Goal: Task Accomplishment & Management: Use online tool/utility

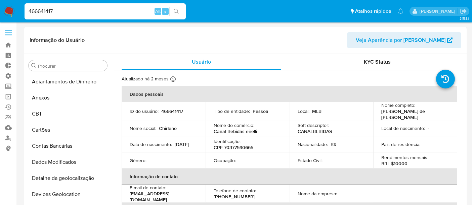
select select "10"
click at [64, 8] on input "466641417" at bounding box center [105, 11] width 161 height 9
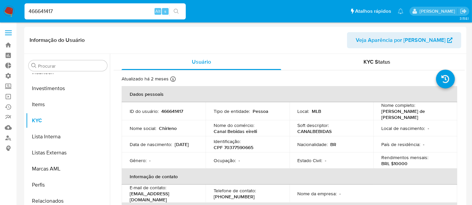
drag, startPoint x: 60, startPoint y: 11, endPoint x: 0, endPoint y: 11, distance: 60.4
click at [0, 11] on nav "Pausado Ver notificaciones 466641417 Alt s Atalhos rápidos Presiona las siguien…" at bounding box center [236, 11] width 472 height 22
paste input "1451791148"
type input "1451791148"
click at [80, 10] on input "1451791148" at bounding box center [105, 11] width 161 height 9
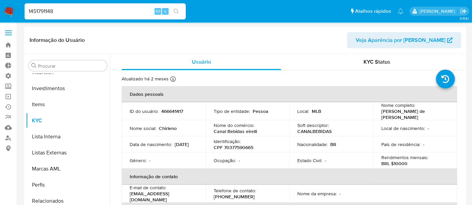
click at [183, 12] on div "1451791148 Alt s" at bounding box center [105, 11] width 161 height 19
click at [180, 13] on button "search-icon" at bounding box center [176, 11] width 14 height 9
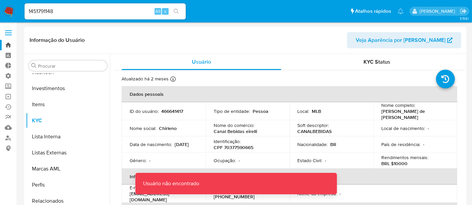
click at [12, 44] on link "Bandeja" at bounding box center [40, 45] width 80 height 10
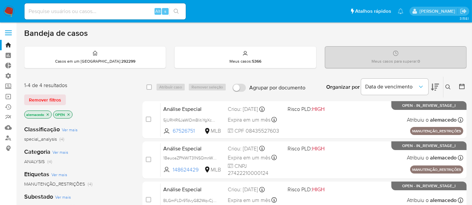
click at [53, 10] on input at bounding box center [105, 11] width 161 height 9
paste input "466641417"
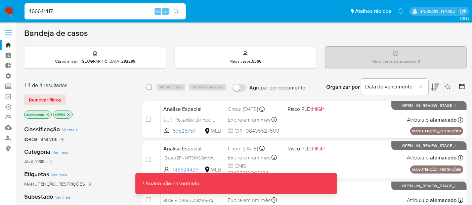
click at [63, 14] on input "466641417" at bounding box center [105, 11] width 161 height 9
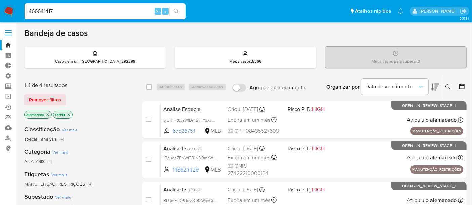
click at [31, 11] on input "466641417" at bounding box center [105, 11] width 161 height 9
type input "466641417"
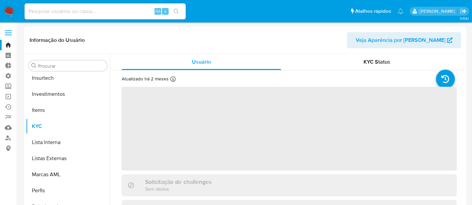
scroll to position [316, 0]
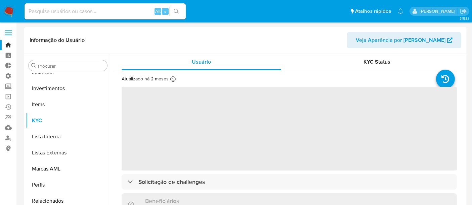
select select "10"
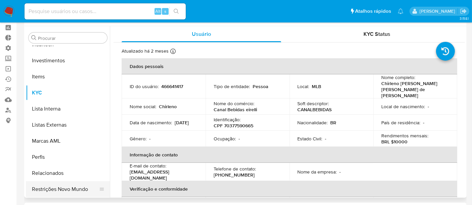
scroll to position [75, 0]
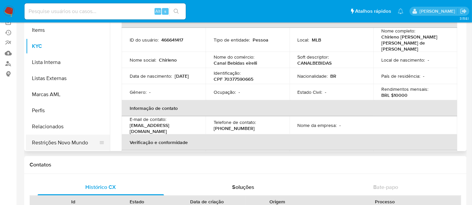
click at [61, 143] on button "Restrições Novo Mundo" at bounding box center [65, 143] width 79 height 16
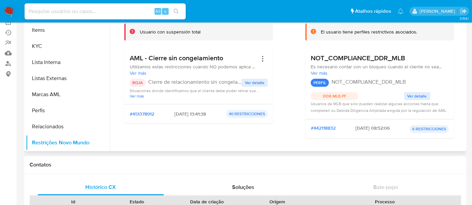
click at [247, 139] on div "Infracciones Usuario con suspensión total AML - Cierre sin congelamiento Utiliz…" at bounding box center [198, 76] width 149 height 136
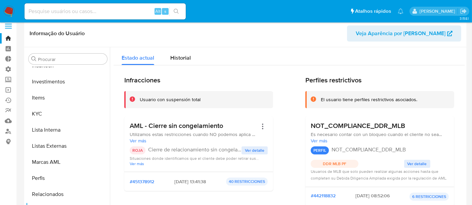
scroll to position [0, 0]
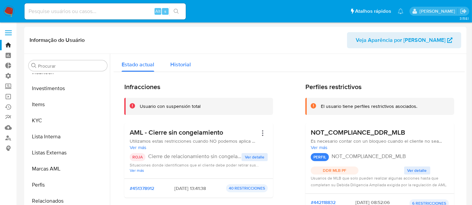
click at [170, 68] on span "Historial" at bounding box center [180, 65] width 20 height 8
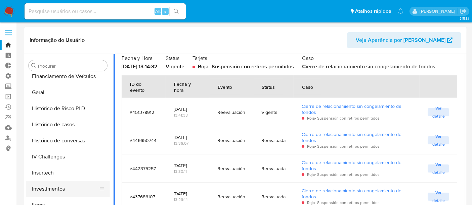
scroll to position [204, 0]
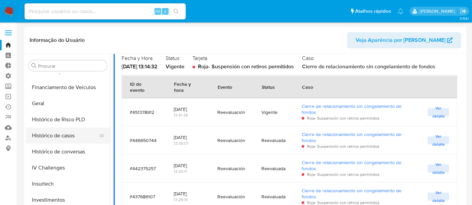
click at [68, 138] on button "Histórico de casos" at bounding box center [65, 136] width 79 height 16
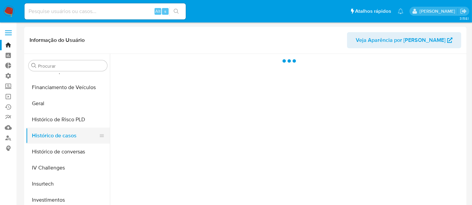
scroll to position [0, 0]
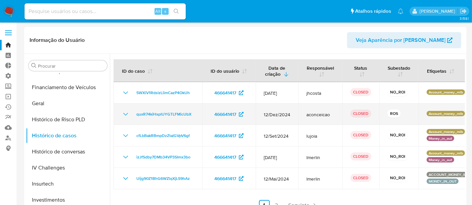
click at [122, 115] on icon "Mostrar/Ocultar" at bounding box center [126, 114] width 8 height 8
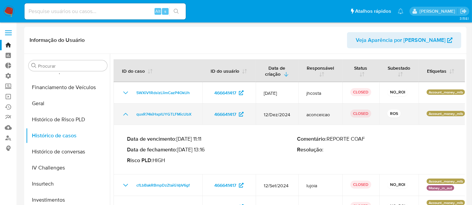
click at [122, 115] on icon "Mostrar/Ocultar" at bounding box center [126, 114] width 8 height 8
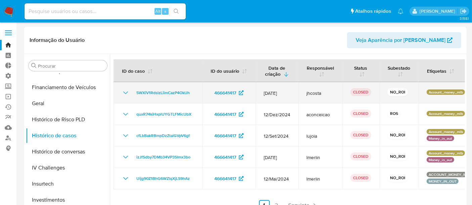
click at [125, 93] on icon "Mostrar/Ocultar" at bounding box center [125, 93] width 5 height 3
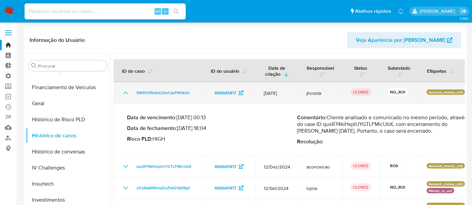
click at [125, 93] on icon "Mostrar/Ocultar" at bounding box center [125, 93] width 5 height 3
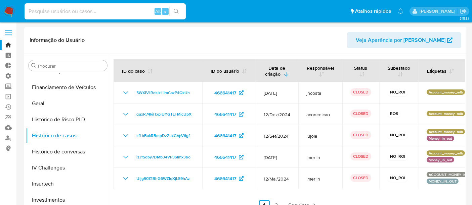
click at [41, 12] on input at bounding box center [105, 11] width 161 height 9
paste input "1933830358"
drag, startPoint x: 95, startPoint y: 19, endPoint x: 74, endPoint y: 6, distance: 24.7
click at [92, 16] on div "1933830358 Alt s" at bounding box center [105, 11] width 161 height 16
drag, startPoint x: 74, startPoint y: 6, endPoint x: 78, endPoint y: 8, distance: 4.1
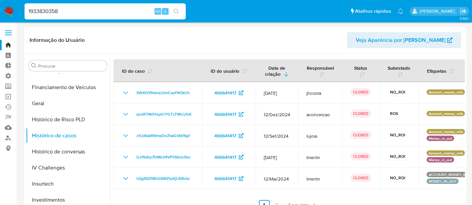
click at [76, 8] on div "1933830358 Alt s" at bounding box center [105, 11] width 161 height 16
click at [79, 12] on input "1933830358" at bounding box center [105, 11] width 161 height 9
click at [30, 10] on input "1933830358" at bounding box center [105, 11] width 161 height 9
type input "1933830358"
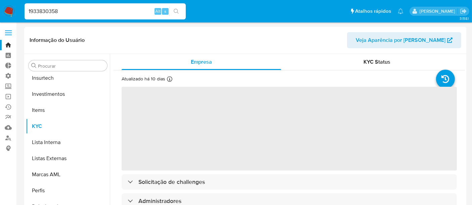
scroll to position [316, 0]
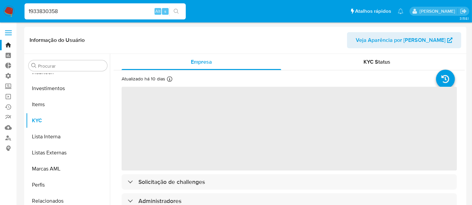
select select "10"
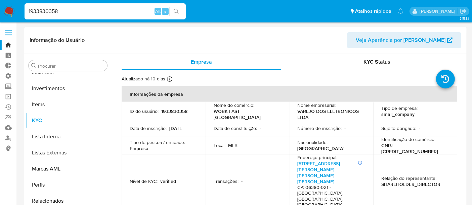
click at [265, 43] on header "Informação do Usuário Veja Aparência por Pessoa" at bounding box center [245, 40] width 431 height 16
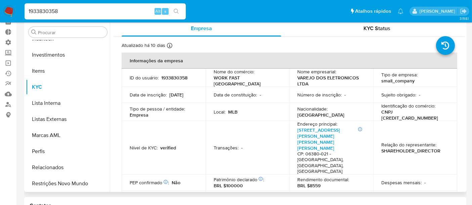
scroll to position [75, 0]
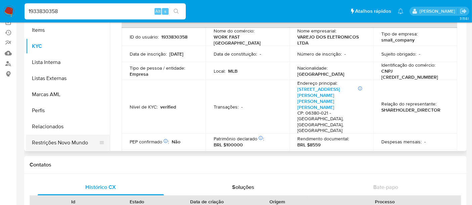
click at [85, 144] on button "Restrições Novo Mundo" at bounding box center [65, 143] width 79 height 16
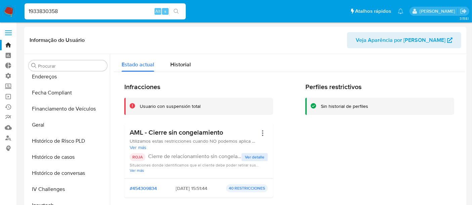
scroll to position [167, 0]
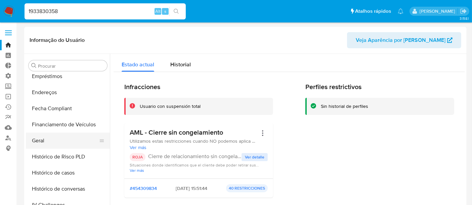
click at [47, 140] on button "Geral" at bounding box center [65, 141] width 79 height 16
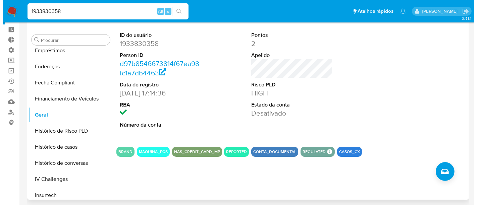
scroll to position [37, 0]
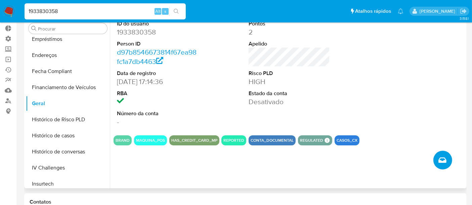
click at [449, 159] on button "Criar caso manual" at bounding box center [442, 160] width 19 height 19
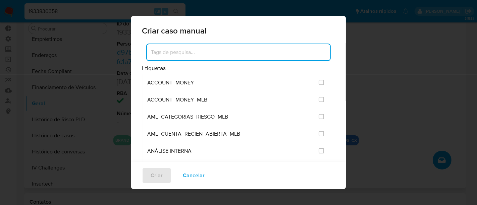
click at [162, 53] on input at bounding box center [238, 52] width 183 height 9
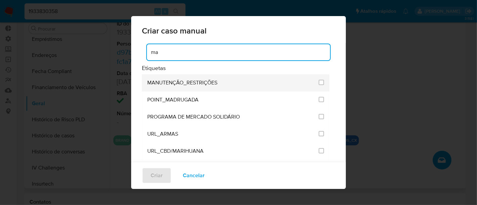
type input "ma"
click at [172, 86] on span "MANUTENÇÃO_RESTRIÇÕES" at bounding box center [182, 83] width 70 height 7
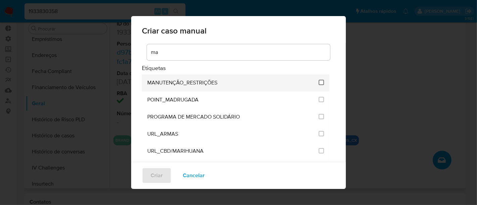
click at [319, 81] on input "2407" at bounding box center [321, 82] width 5 height 5
checkbox input "true"
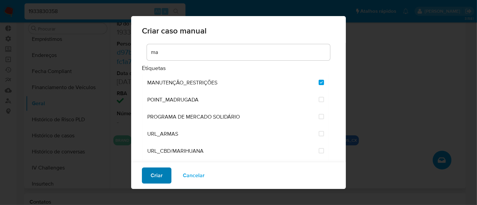
click at [159, 174] on span "Criar" at bounding box center [157, 176] width 12 height 15
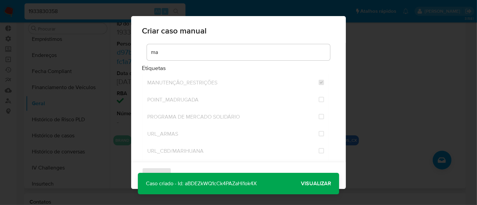
click at [315, 184] on span "Visualizar" at bounding box center [316, 184] width 30 height 0
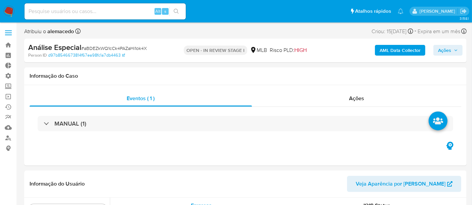
scroll to position [316, 0]
select select "10"
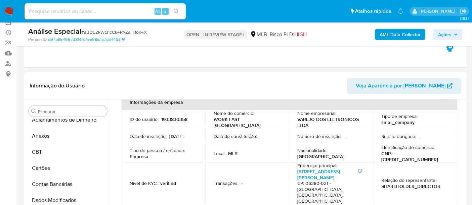
scroll to position [0, 0]
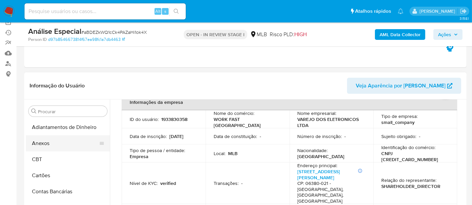
click at [49, 145] on button "Anexos" at bounding box center [65, 144] width 79 height 16
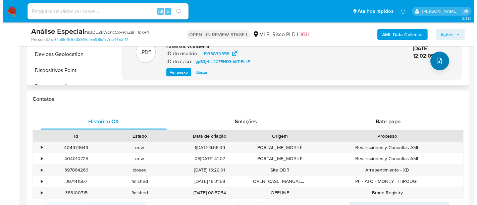
scroll to position [261, 0]
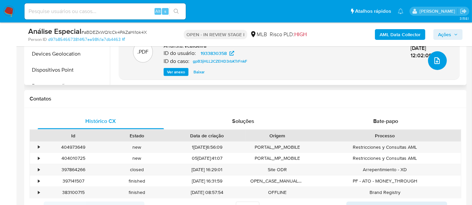
click at [434, 62] on icon "upload-file" at bounding box center [437, 61] width 8 height 8
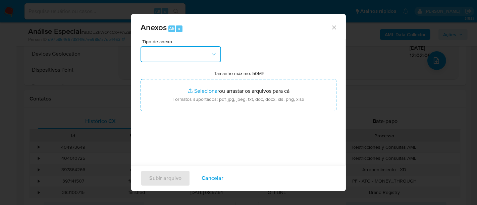
click at [214, 53] on icon "button" at bounding box center [214, 54] width 7 height 7
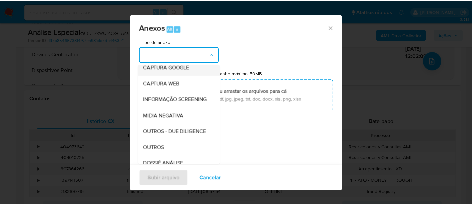
scroll to position [75, 0]
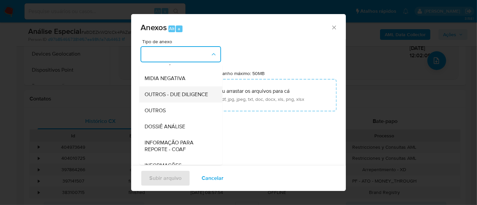
click at [181, 98] on span "OUTROS - DUE DILIGENCE" at bounding box center [176, 94] width 63 height 7
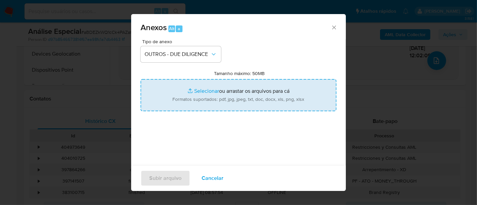
click at [206, 92] on input "Tamanho máximo: 50MB Selecionar arquivos" at bounding box center [239, 95] width 196 height 32
type input "C:\fakepath\E-mail de Mercadolibre SRL - Re_ Informações adicionais- Usuário 19…"
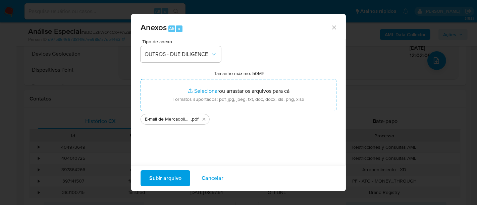
click at [171, 182] on span "Subir arquivo" at bounding box center [165, 178] width 32 height 15
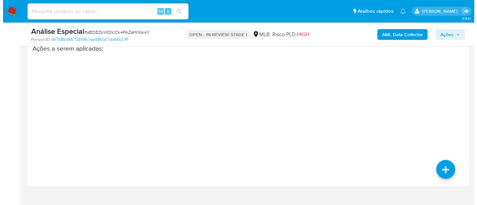
scroll to position [1044, 0]
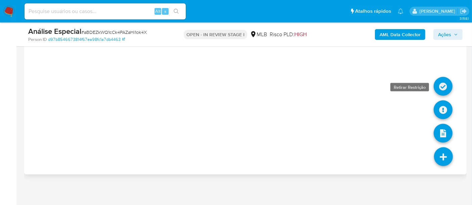
click at [438, 86] on icon at bounding box center [442, 86] width 19 height 19
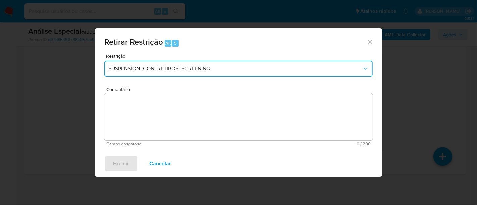
click at [187, 69] on span "SUSPENSION_CON_RETIROS_SCREENING" at bounding box center [235, 68] width 254 height 7
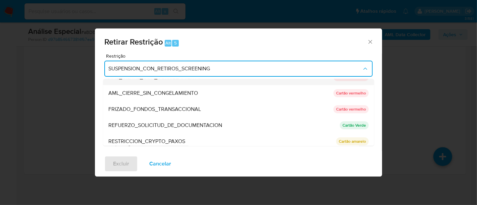
scroll to position [75, 0]
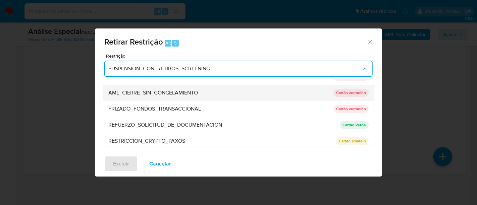
click at [164, 95] on span "AML_CIERRE_SIN_CONGELAMIENTO" at bounding box center [153, 93] width 90 height 7
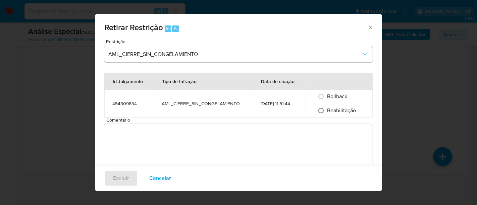
click at [323, 111] on input "Reabilitação" at bounding box center [321, 110] width 11 height 11
radio input "true"
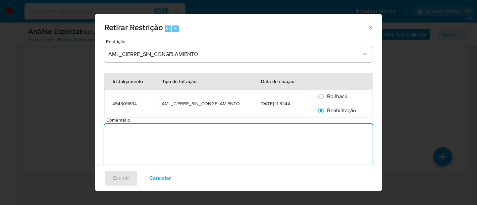
click at [167, 137] on textarea "Comentário" at bounding box center [238, 147] width 269 height 47
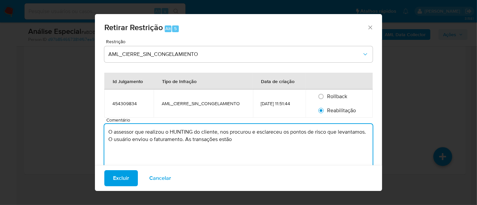
click at [185, 140] on textarea "O assessor que realizou o HUNTING do cliente, nos procurou e esclareceu os pont…" at bounding box center [238, 147] width 269 height 47
click at [311, 139] on textarea "O assessor que realizou o HUNTING do cliente, nos procurou e esclareceu os pont…" at bounding box center [238, 147] width 269 height 47
drag, startPoint x: 258, startPoint y: 140, endPoint x: 262, endPoint y: 139, distance: 4.7
click at [262, 139] on textarea "O assessor que realizou o HUNTING do cliente, nos procurou e esclareceu os pont…" at bounding box center [238, 147] width 269 height 47
click at [287, 140] on textarea "O assessor que realizou o HUNTING do cliente, nos procurou e esclareceu os pont…" at bounding box center [238, 147] width 269 height 47
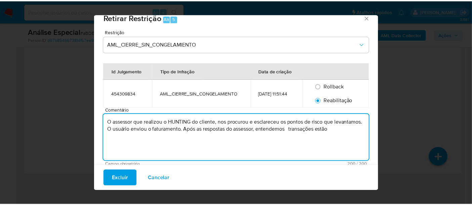
scroll to position [15, 0]
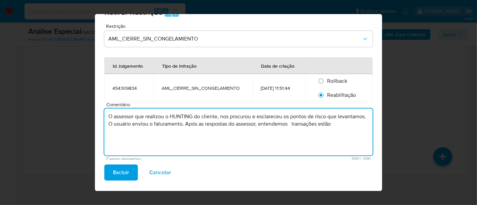
drag, startPoint x: 146, startPoint y: 118, endPoint x: 217, endPoint y: 116, distance: 70.5
click at [217, 116] on textarea "O assessor que realizou o HUNTING do cliente, nos procurou e esclareceu os pont…" at bounding box center [238, 132] width 269 height 47
drag, startPoint x: 221, startPoint y: 116, endPoint x: 281, endPoint y: 115, distance: 60.4
click at [281, 115] on textarea "O assessor nos procurou e esclareceu os pontos de risco que levantamos. O usuár…" at bounding box center [238, 132] width 269 height 47
drag, startPoint x: 257, startPoint y: 116, endPoint x: 283, endPoint y: 115, distance: 26.2
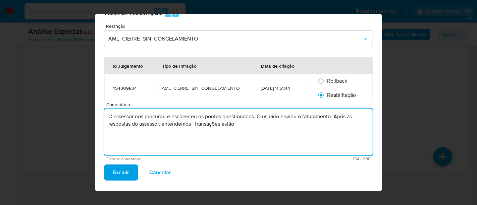
click at [283, 115] on textarea "O assessor nos procurou e esclareceu os pontos questionados. O usuário enviou o…" at bounding box center [238, 132] width 269 height 47
click at [207, 124] on textarea "O assessor nos procurou e esclareceu os pontos questionados. Enviou o faturamen…" at bounding box center [238, 132] width 269 height 47
type textarea "O assessor nos procurou e esclareceu os pontos questionados. Enviou o faturamen…"
click at [117, 170] on span "Excluir" at bounding box center [121, 172] width 16 height 15
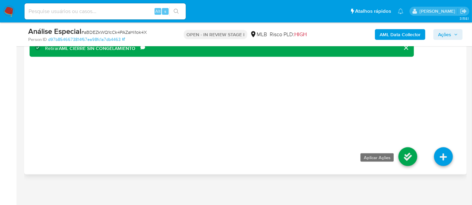
click at [411, 154] on icon at bounding box center [407, 157] width 19 height 19
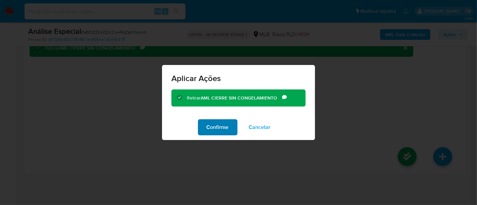
click at [222, 128] on span "Confirme" at bounding box center [218, 127] width 22 height 15
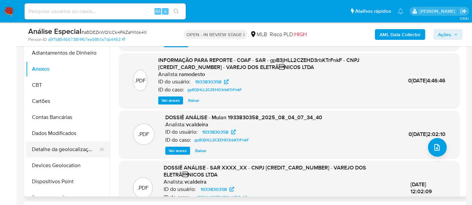
scroll to position [51, 0]
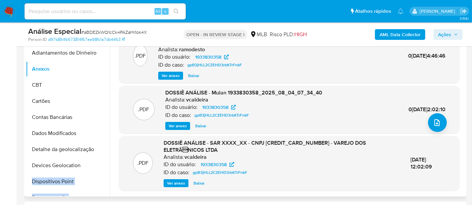
drag, startPoint x: 109, startPoint y: 82, endPoint x: 119, endPoint y: 115, distance: 34.5
click at [105, 182] on div "Procurar Adiantamentos de Dinheiro Anexos CBT Cartões Contas Bancárias Dados Mo…" at bounding box center [245, 111] width 439 height 172
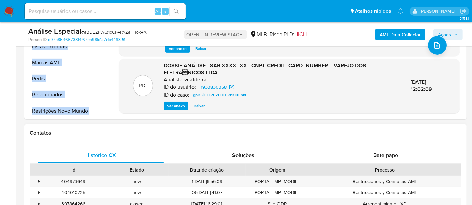
scroll to position [224, 0]
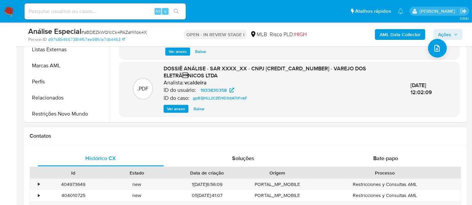
drag, startPoint x: 105, startPoint y: 133, endPoint x: 71, endPoint y: 113, distance: 39.2
click at [105, 133] on h1 "Contatos" at bounding box center [245, 136] width 431 height 7
click at [67, 113] on button "Restrições Novo Mundo" at bounding box center [65, 114] width 79 height 16
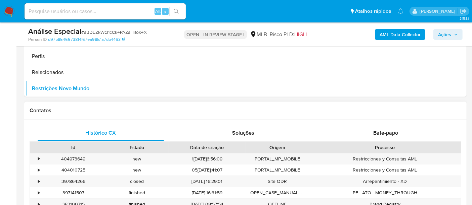
scroll to position [261, 0]
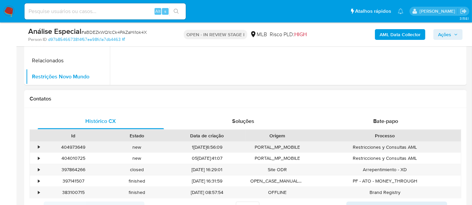
click at [39, 146] on div "•" at bounding box center [39, 147] width 2 height 6
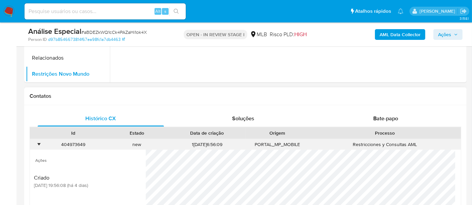
scroll to position [298, 0]
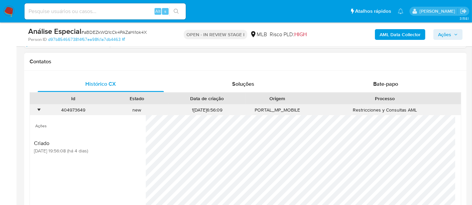
click at [39, 107] on div "•" at bounding box center [39, 110] width 2 height 6
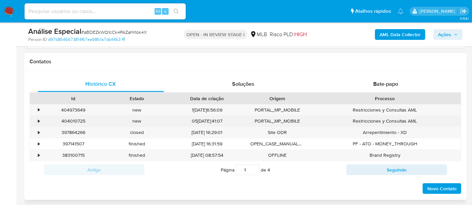
click at [39, 121] on div "•" at bounding box center [39, 121] width 2 height 6
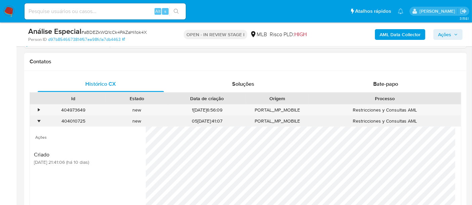
click at [39, 121] on div "•" at bounding box center [39, 121] width 2 height 6
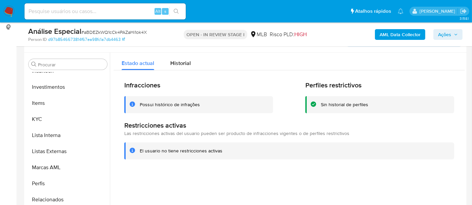
scroll to position [112, 0]
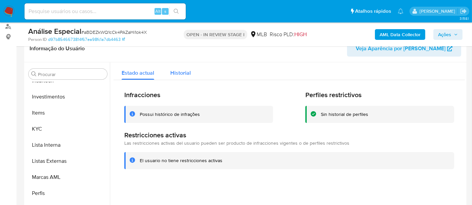
click at [167, 75] on button "Historial" at bounding box center [180, 71] width 37 height 18
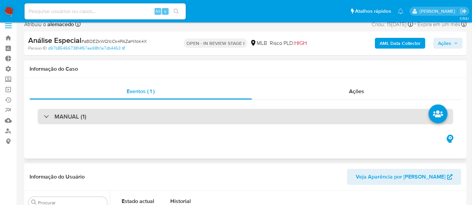
scroll to position [0, 0]
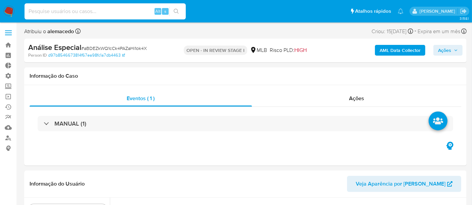
click at [55, 9] on input at bounding box center [105, 11] width 161 height 9
paste input "GPmcAsavm26AAwoTy1ZVZdg9"
type input "GPmcAsavm26AAwoTy1ZVZdg9"
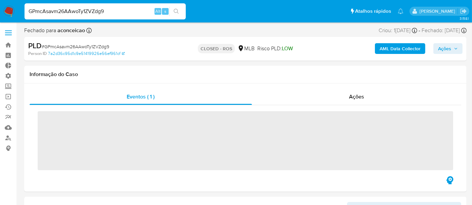
scroll to position [316, 0]
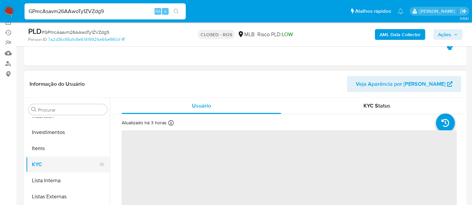
select select "10"
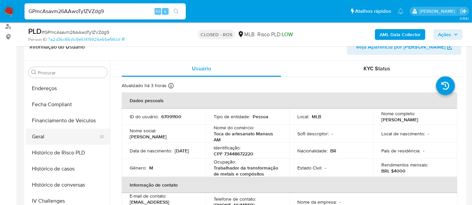
scroll to position [167, 0]
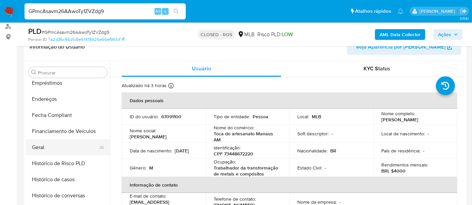
click at [39, 146] on button "Geral" at bounding box center [65, 148] width 79 height 16
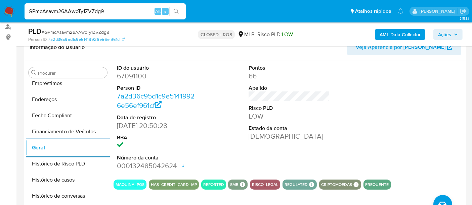
scroll to position [112, 0]
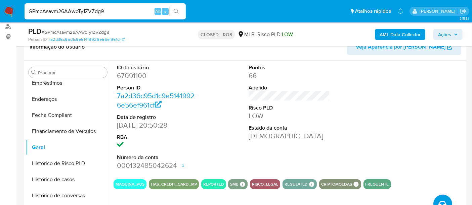
drag, startPoint x: 104, startPoint y: 11, endPoint x: 3, endPoint y: 15, distance: 100.8
click at [3, 15] on nav "Pausado Ver notificaciones GPmcAsavm26AAwoTy1ZVZdg9 Alt s Atalhos rápidos Presi…" at bounding box center [236, 11] width 472 height 22
paste input "A5QTV1y2V80GSn99mMuBYlhU"
type input "A5QTV1y2V80GSn99mMuBYlhU"
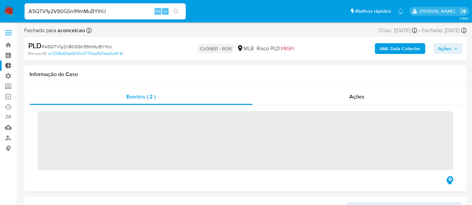
scroll to position [316, 0]
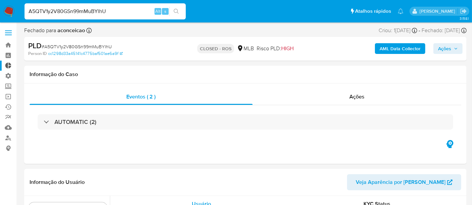
select select "10"
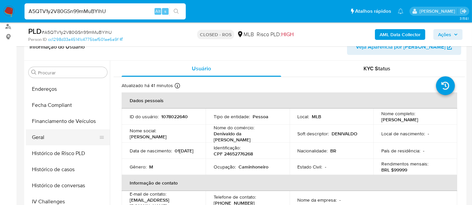
scroll to position [167, 0]
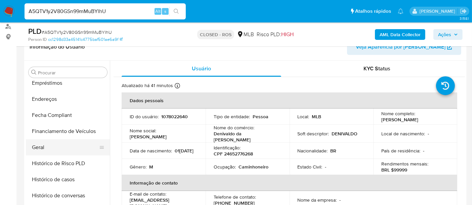
click at [39, 148] on button "Geral" at bounding box center [65, 148] width 79 height 16
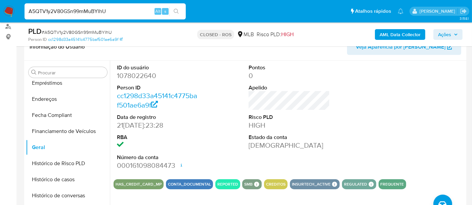
drag, startPoint x: 113, startPoint y: 12, endPoint x: 24, endPoint y: 12, distance: 89.6
click at [24, 12] on li "A5QTV1y2V80GSn99mMuBYlhU Alt s" at bounding box center [105, 11] width 165 height 17
paste input "HwmJmbjZaYoDe6Elv7ws9Fql"
type input "HwmJmbjZaYoDe6Elv7ws9Fql"
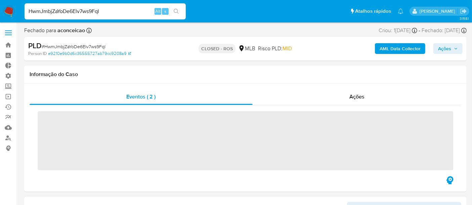
scroll to position [316, 0]
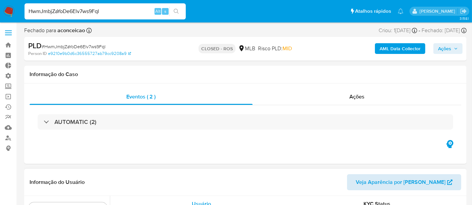
select select "10"
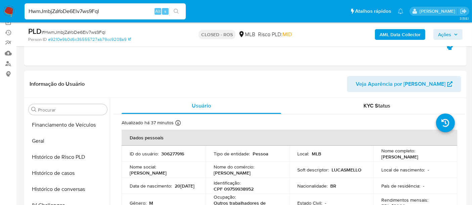
scroll to position [204, 0]
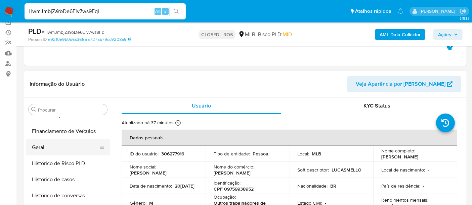
click at [41, 146] on button "Geral" at bounding box center [65, 148] width 79 height 16
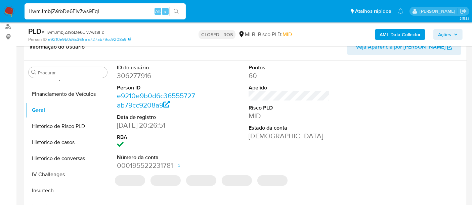
scroll to position [149, 0]
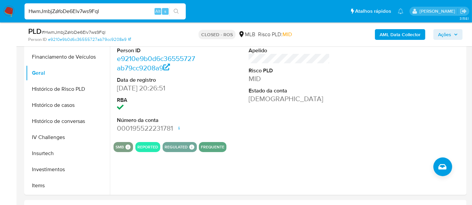
drag, startPoint x: 103, startPoint y: 13, endPoint x: 0, endPoint y: 11, distance: 103.4
click at [0, 11] on nav "Pausado Ver notificaciones HwmJmbjZaYoDe6Elv7ws9Fql Alt s Atalhos rápidos Presi…" at bounding box center [236, 11] width 472 height 22
paste input "Sv6JWL2jDoPWrGB0zDMhXJxA"
type input "Sv6JWL2jDoPWrGB0zDMhXJxA"
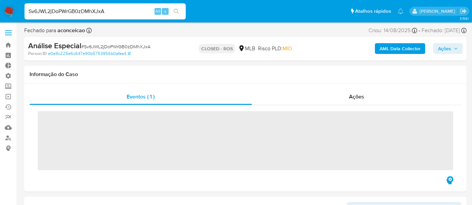
scroll to position [316, 0]
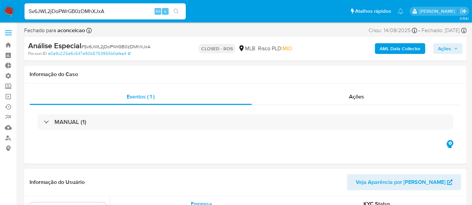
select select "10"
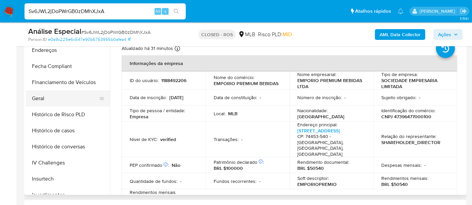
scroll to position [167, 0]
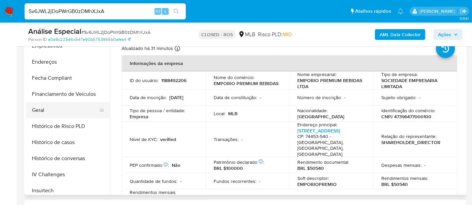
click at [50, 111] on button "Geral" at bounding box center [65, 110] width 79 height 16
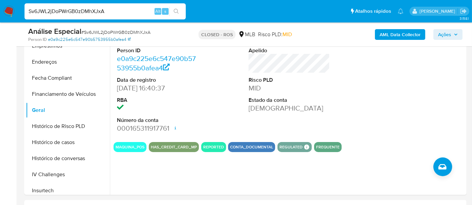
scroll to position [112, 0]
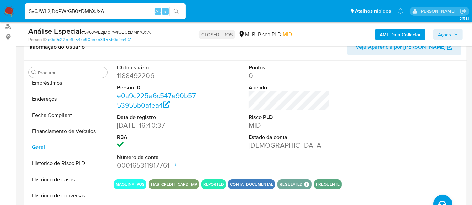
drag, startPoint x: 107, startPoint y: 12, endPoint x: 7, endPoint y: 11, distance: 100.0
click at [7, 11] on nav "Pausado Ver notificaciones Sv6JWL2jDoPWrGB0zDMhXJxA Alt s Atalhos rápidos Presi…" at bounding box center [236, 11] width 472 height 22
paste input "hWFazoqzAnH6SJpHfiVA0pP3"
type input "hWFazoqzAnH6SJpHfiVA0pP3"
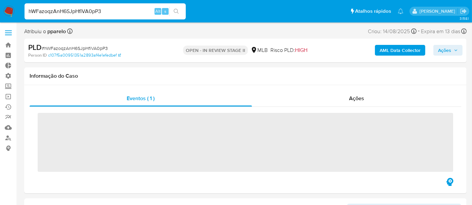
scroll to position [316, 0]
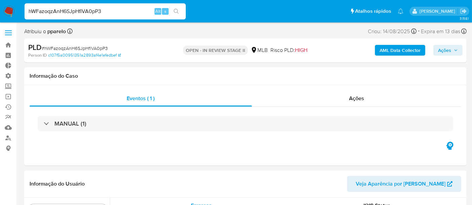
select select "10"
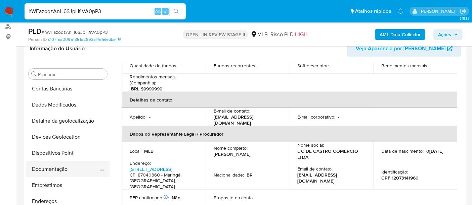
scroll to position [54, 0]
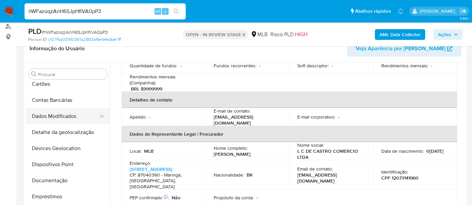
click at [60, 112] on button "Dados Modificados" at bounding box center [65, 116] width 79 height 16
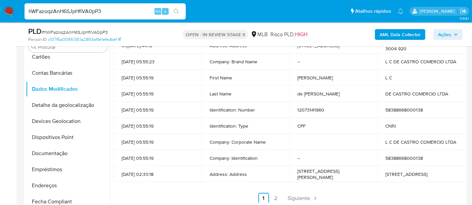
scroll to position [149, 0]
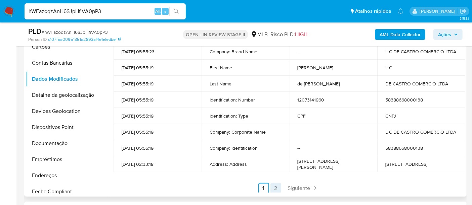
click at [271, 187] on link "2" at bounding box center [275, 188] width 11 height 11
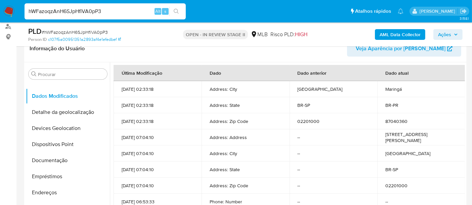
scroll to position [112, 0]
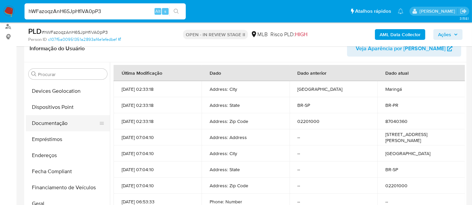
click at [54, 122] on button "Documentação" at bounding box center [65, 123] width 79 height 16
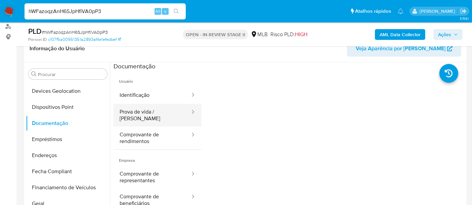
click at [166, 114] on button "Prova de vida / Selfie" at bounding box center [151, 115] width 77 height 23
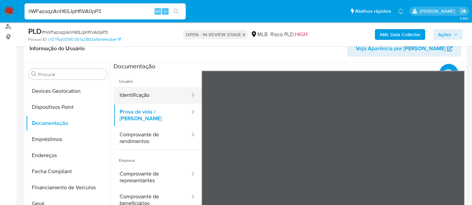
click at [151, 93] on button "Identificação" at bounding box center [151, 95] width 77 height 17
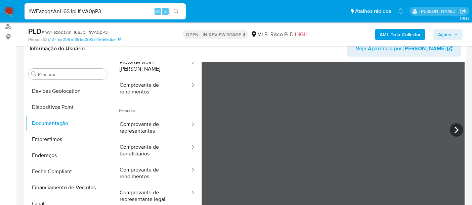
scroll to position [56, 0]
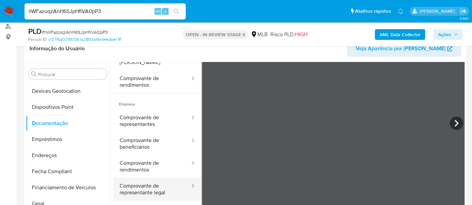
click at [168, 185] on button "Comprovante de representante legal" at bounding box center [151, 189] width 77 height 23
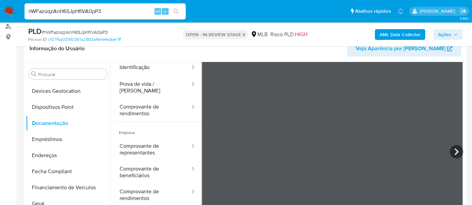
scroll to position [0, 0]
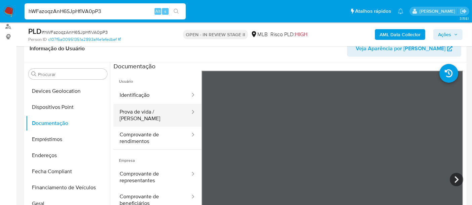
click at [136, 113] on button "Prova de vida / Selfie" at bounding box center [151, 115] width 77 height 23
